Goal: Task Accomplishment & Management: Use online tool/utility

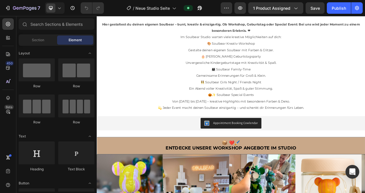
scroll to position [262, 0]
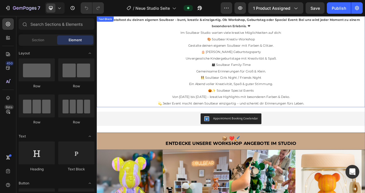
click at [342, 111] on p "🎃✨ Soulbear Special Events Von [DATE] bis [DATE] – kreative Highlights mit beso…" at bounding box center [268, 116] width 343 height 17
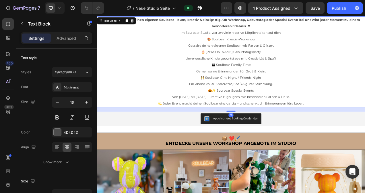
click at [364, 130] on p "💫 Jeder Event macht deinen Soulbear einzigartig – und schenkt dir Erinnerungen …" at bounding box center [268, 128] width 343 height 8
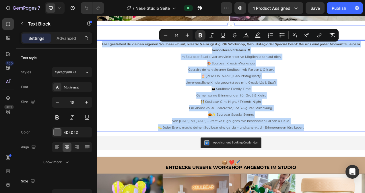
scroll to position [230, 0]
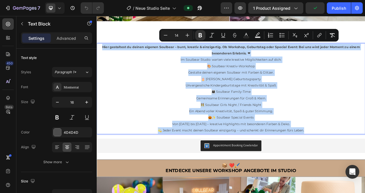
drag, startPoint x: 377, startPoint y: 130, endPoint x: 101, endPoint y: 54, distance: 285.9
click at [101, 54] on div "Hier gestaltest du deinen eigenen Soulbear – bunt, kreativ & einzigartig. Ob Wo…" at bounding box center [269, 109] width 344 height 117
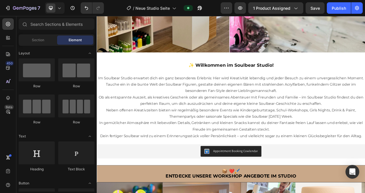
scroll to position [211, 0]
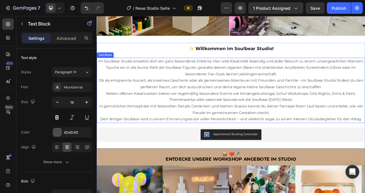
click at [135, 98] on p "Ob als entspannte Auszeit, als kreatives Geschenk oder als gemeinsames Abenteue…" at bounding box center [268, 103] width 343 height 17
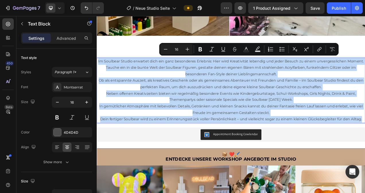
drag, startPoint x: 434, startPoint y: 143, endPoint x: 104, endPoint y: 70, distance: 338.4
click at [104, 70] on div "Im Soulbear Studio erwartet dich ein ganz besonderes Erlebnis: Hier wird Kreati…" at bounding box center [269, 112] width 344 height 84
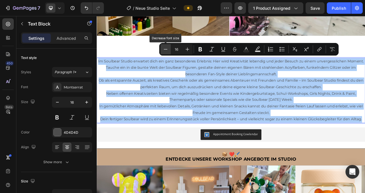
click at [166, 48] on icon "Editor contextual toolbar" at bounding box center [166, 49] width 6 height 6
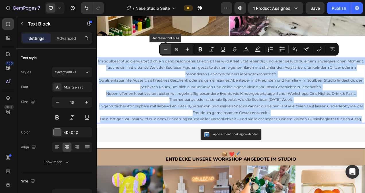
type input "15"
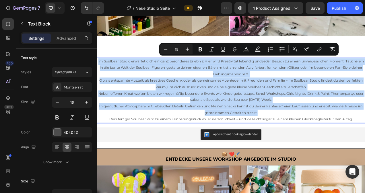
click at [351, 117] on p "Neben offenen Kreativzeiten bieten wir regelmäßig besondere Events wie Kinderge…" at bounding box center [268, 120] width 343 height 17
click at [347, 120] on p "Neben offenen Kreativzeiten bieten wir regelmäßig besondere Events wie Kinderge…" at bounding box center [268, 120] width 343 height 17
click at [335, 137] on p "In gemütlicher Atmosphäre mit liebevollen Details, Getränken und kleinen Snacks…" at bounding box center [268, 136] width 343 height 17
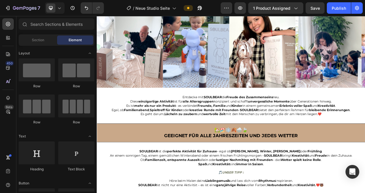
scroll to position [1448, 0]
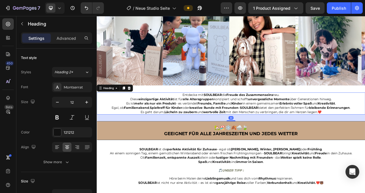
click at [120, 127] on h2 "Entdecke mit SOULBEAR die Freude des Zusammenseins neu. Diese einzigartige Akti…" at bounding box center [269, 128] width 344 height 28
click at [364, 136] on h2 "Entdecke mit SOULBEAR die Freude des Zusammenseins neu. Diese einzigartige Akti…" at bounding box center [269, 128] width 344 height 28
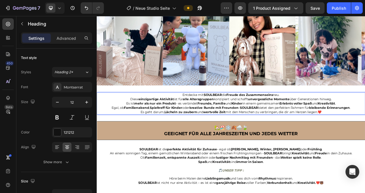
drag, startPoint x: 393, startPoint y: 136, endPoint x: 197, endPoint y: 118, distance: 197.0
click at [197, 118] on p "Entdecke mit SOULBEAR die Freude des Zusammenseins neu. Diese einzigartige Akti…" at bounding box center [268, 128] width 343 height 27
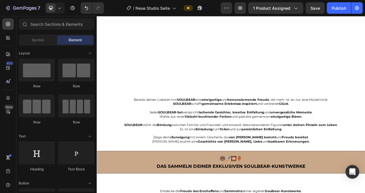
scroll to position [1933, 0]
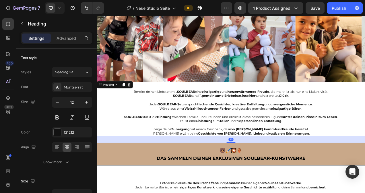
click at [135, 126] on h2 "Bereite deinen Liebsten mit SOULBEAR eine einzigartige und herzerwärmende Freud…" at bounding box center [269, 140] width 344 height 61
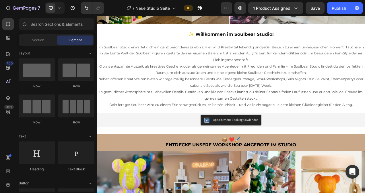
scroll to position [229, 0]
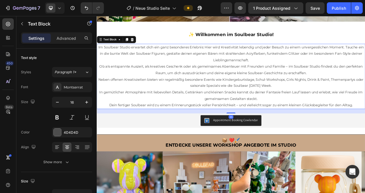
click at [234, 87] on span "Ob als entspannte Auszeit, als kreatives Geschenk oder als gemeinsames Abenteue…" at bounding box center [269, 85] width 338 height 14
click at [58, 102] on icon "button" at bounding box center [57, 103] width 6 height 6
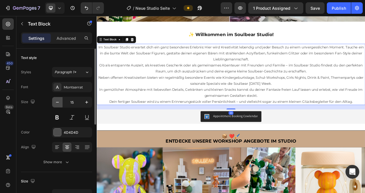
click at [58, 102] on icon "button" at bounding box center [57, 103] width 6 height 6
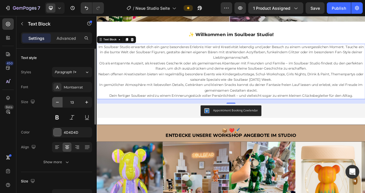
click at [58, 102] on icon "button" at bounding box center [57, 103] width 6 height 6
type input "12"
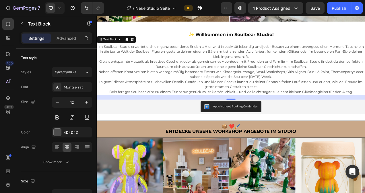
click at [313, 63] on p "Im Soulbear Studio erwartet dich ein ganz besonderes Erlebnis: Hier wird Kreati…" at bounding box center [268, 62] width 343 height 20
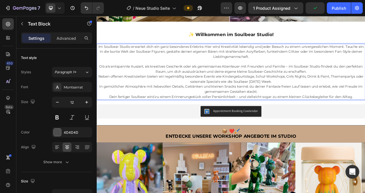
click at [342, 99] on p "Neben offenen Kreativzeiten bieten wir regelmäßig besondere Events wie Kinderge…" at bounding box center [268, 97] width 343 height 13
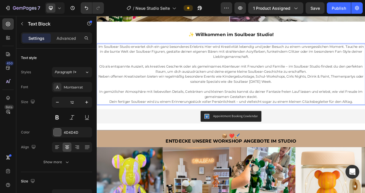
click at [312, 110] on span "In gemütlicher Atmosphäre mit liebevollen Details, Getränken und kleinen Snacks…" at bounding box center [269, 116] width 338 height 12
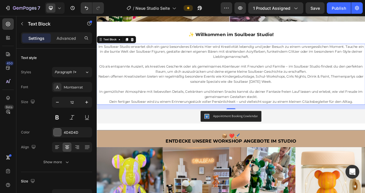
click at [318, 104] on p "Rich Text Editor. Editing area: main" at bounding box center [268, 107] width 343 height 6
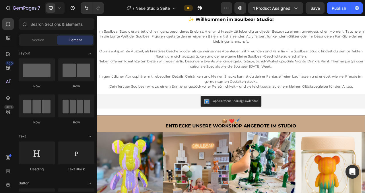
scroll to position [247, 0]
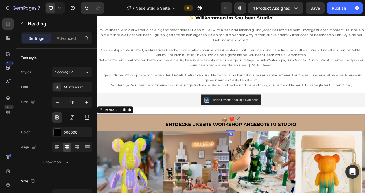
click at [127, 154] on h2 "📦 ❤️🖌️ Entdecke UNSERE WORKSHOP ANGEBOTE IM STUDIO" at bounding box center [269, 153] width 344 height 22
click at [132, 136] on icon at bounding box center [131, 137] width 3 height 4
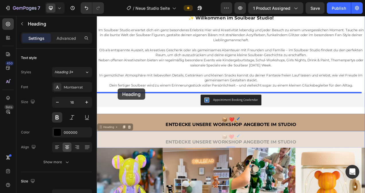
drag, startPoint x: 102, startPoint y: 158, endPoint x: 124, endPoint y: 109, distance: 53.4
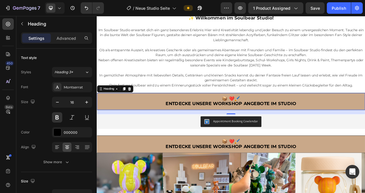
click at [358, 127] on h2 "📦 ❤️🖌️ Entdecke UNSERE WORKSHOP ANGEBOTE IM STUDIO" at bounding box center [269, 126] width 344 height 22
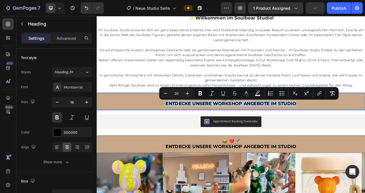
drag, startPoint x: 358, startPoint y: 127, endPoint x: 182, endPoint y: 129, distance: 175.8
click at [182, 129] on p "📦 ❤️🖌️ Entdecke UNSERE WORKSHOP ANGEBOTE IM STUDIO" at bounding box center [269, 126] width 342 height 13
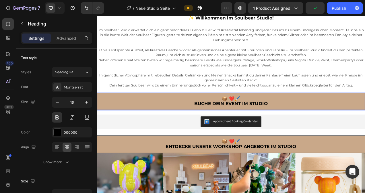
click at [287, 121] on p "📦 ❤️🖌️ Buche dein Event im Studio" at bounding box center [269, 126] width 342 height 13
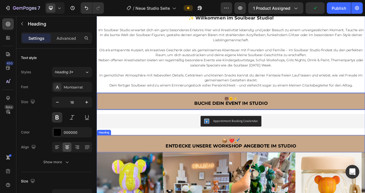
click at [281, 173] on h2 "📦 ❤️🖌️ Entdecke UNSERE WORKSHOP ANGEBOTE IM STUDIO" at bounding box center [269, 180] width 344 height 22
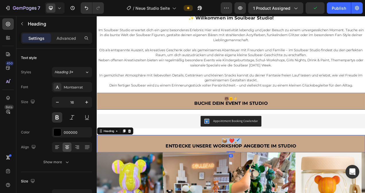
click at [281, 173] on h2 "📦 ❤️🖌️ Entdecke UNSERE WORKSHOP ANGEBOTE IM STUDIO" at bounding box center [269, 180] width 344 height 22
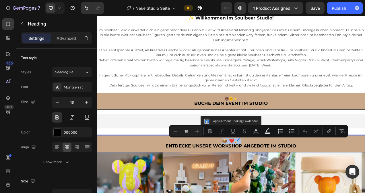
click at [287, 174] on p "📦 ❤️🖌️ Entdecke UNSERE WORKSHOP ANGEBOTE IM STUDIO" at bounding box center [269, 180] width 342 height 13
type input "20"
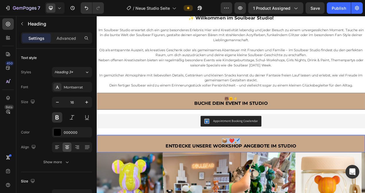
drag, startPoint x: 281, startPoint y: 174, endPoint x: 250, endPoint y: 175, distance: 31.3
click at [250, 175] on p "📦 ❤️🖌️ Entdecke UNSERE WORKSHOP ANGEBOTE IM STUDIO" at bounding box center [269, 180] width 342 height 13
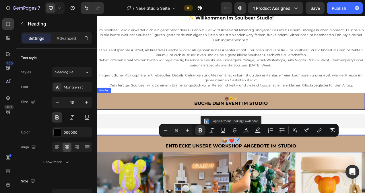
click at [281, 121] on p "🐻🌞⚡ Buche dein Event im Studio" at bounding box center [269, 126] width 342 height 13
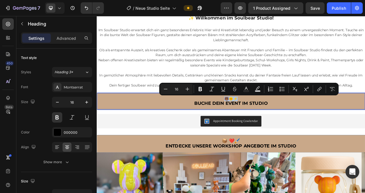
drag, startPoint x: 283, startPoint y: 120, endPoint x: 253, endPoint y: 121, distance: 30.1
click at [253, 121] on p "🐻🌞⚡ Buche dein Event im Studio" at bounding box center [269, 126] width 342 height 13
click at [188, 89] on icon "Editor contextual toolbar" at bounding box center [187, 89] width 6 height 6
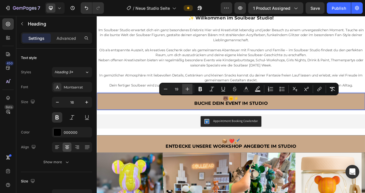
click at [188, 89] on icon "Editor contextual toolbar" at bounding box center [187, 89] width 6 height 6
type input "20"
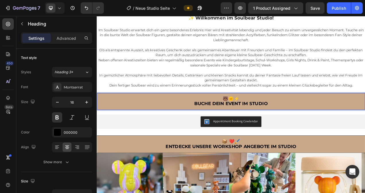
click at [322, 129] on p "🐻🌞⚡ Buche dein Event im Studio" at bounding box center [269, 126] width 342 height 13
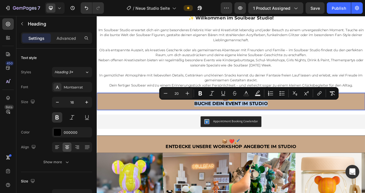
drag, startPoint x: 322, startPoint y: 129, endPoint x: 216, endPoint y: 129, distance: 106.1
click at [216, 129] on p "🐻🌞⚡ Buche dein Event im Studio" at bounding box center [269, 126] width 342 height 13
click at [326, 128] on p "🐻🌞⚡ Buche dein Event im Studio" at bounding box center [269, 126] width 342 height 13
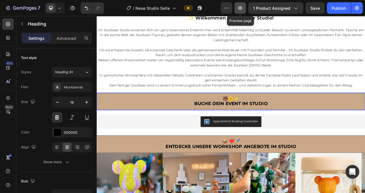
click at [241, 7] on icon "button" at bounding box center [240, 8] width 6 height 6
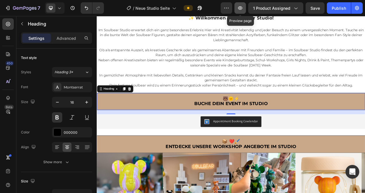
click at [243, 8] on icon "button" at bounding box center [240, 8] width 6 height 6
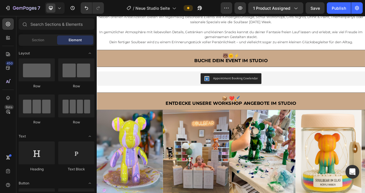
scroll to position [309, 0]
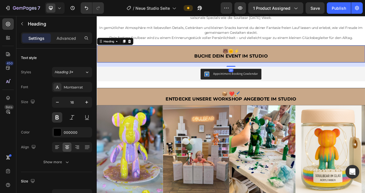
click at [323, 68] on p "⁠⁠⁠⁠⁠⁠⁠ 🐻🌞⚡ Buche dein Event im Studio" at bounding box center [269, 65] width 342 height 13
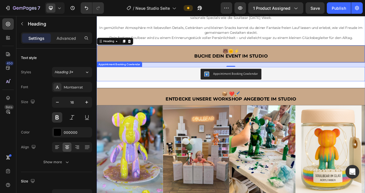
click at [319, 89] on div "Appointment Booking Cowlendar" at bounding box center [269, 91] width 340 height 14
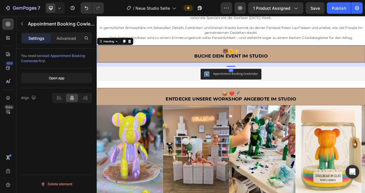
click at [290, 71] on h2 "⁠⁠⁠⁠⁠⁠⁠ 🐻🌞⚡ Buche dein Event im Studio" at bounding box center [269, 65] width 344 height 22
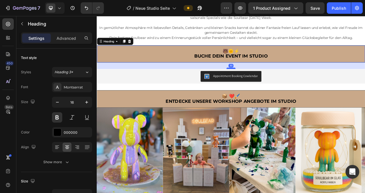
drag, startPoint x: 267, startPoint y: 80, endPoint x: 270, endPoint y: 83, distance: 4.9
click at [270, 83] on div at bounding box center [268, 84] width 11 height 2
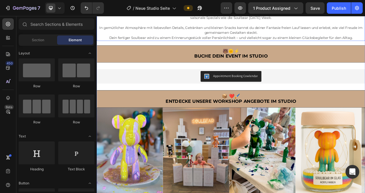
click at [354, 39] on p "In gemütlicher Atmosphäre mit liebevollen Details, Getränken und kleinen Snacks…" at bounding box center [268, 34] width 343 height 13
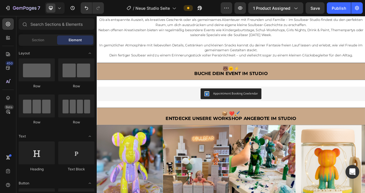
scroll to position [276, 0]
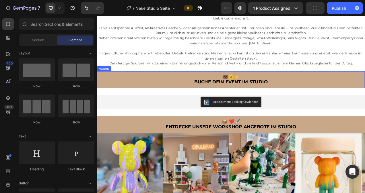
click at [280, 100] on span "Buche dein Event im Studio" at bounding box center [269, 100] width 94 height 7
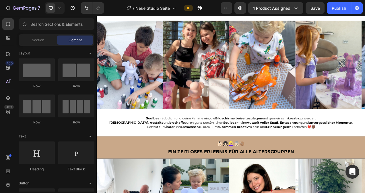
scroll to position [1282, 0]
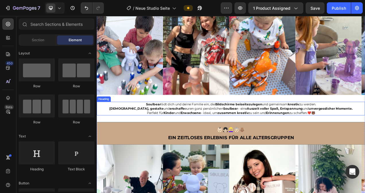
click at [289, 136] on strong "Auszeit voller Spaß, Entspannung" at bounding box center [325, 134] width 72 height 5
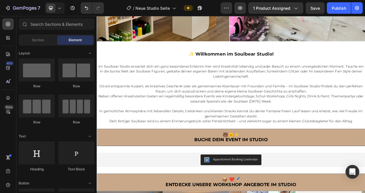
scroll to position [207, 0]
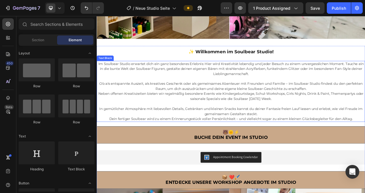
click at [244, 126] on p at bounding box center [268, 129] width 343 height 6
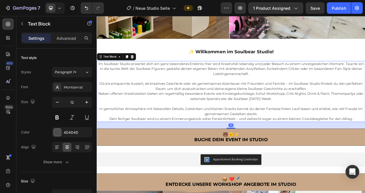
drag, startPoint x: 270, startPoint y: 153, endPoint x: 272, endPoint y: 156, distance: 3.5
click at [272, 152] on div "30" at bounding box center [269, 152] width 344 height 0
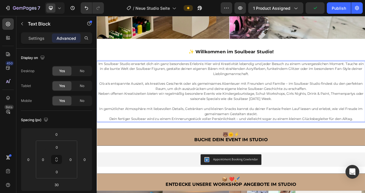
click at [300, 126] on p "Rich Text Editor. Editing area: main" at bounding box center [268, 129] width 343 height 6
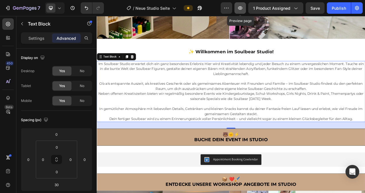
click at [241, 11] on button "button" at bounding box center [239, 7] width 11 height 11
click at [346, 7] on button "Publish" at bounding box center [339, 7] width 24 height 11
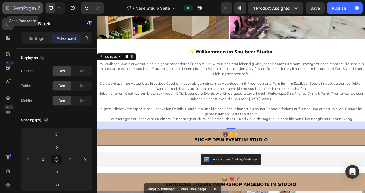
click at [6, 9] on icon "button" at bounding box center [8, 8] width 6 height 6
